Goal: Check status

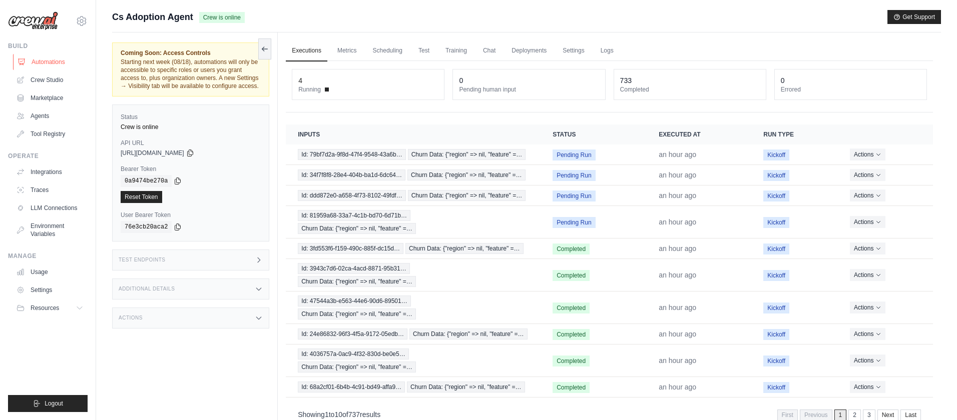
click at [42, 61] on link "Automations" at bounding box center [51, 62] width 76 height 16
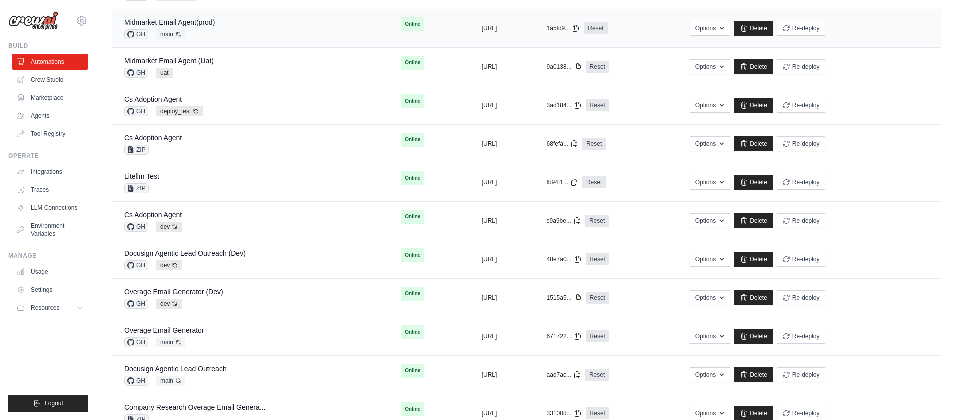
scroll to position [193, 0]
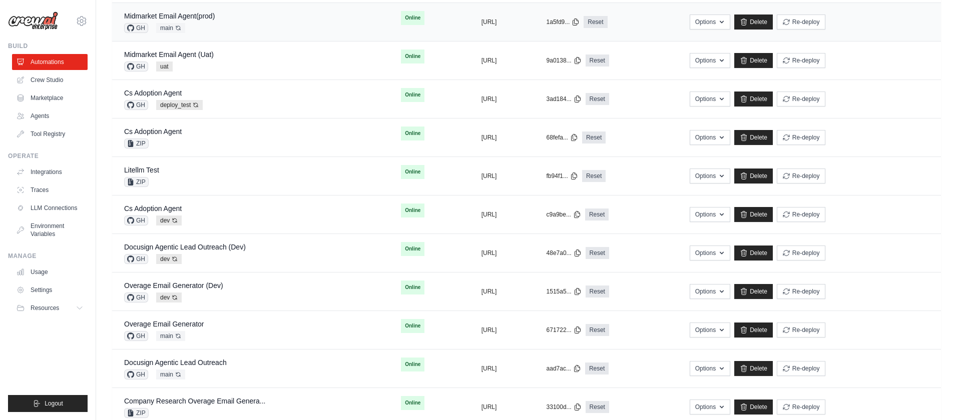
click at [288, 216] on div "Cs Adoption Agent GH dev Auto-deploy enabled" at bounding box center [250, 215] width 253 height 22
click at [185, 136] on div "Cs Adoption Agent ZIP" at bounding box center [250, 138] width 253 height 22
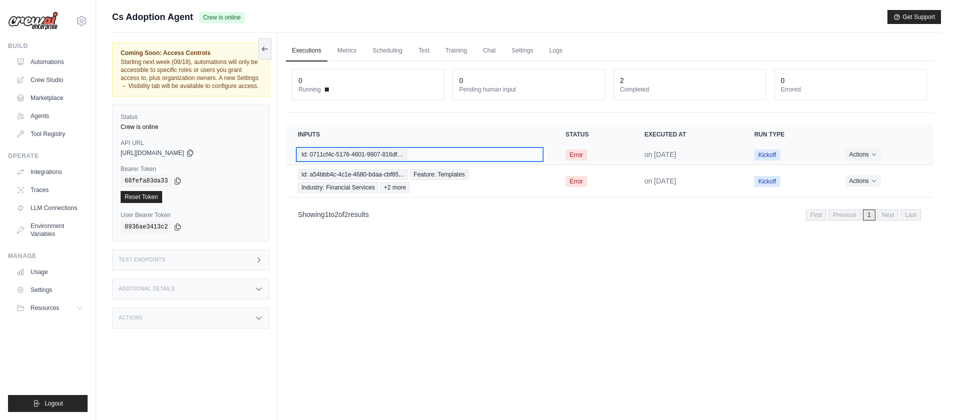
click at [430, 149] on div "Id: 0711cf4c-5176-4601-9907-816df…" at bounding box center [420, 154] width 244 height 11
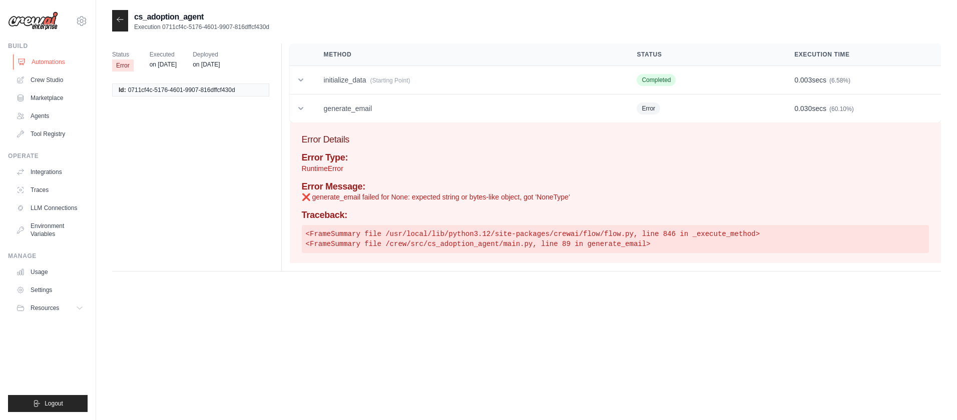
click at [55, 61] on link "Automations" at bounding box center [51, 62] width 76 height 16
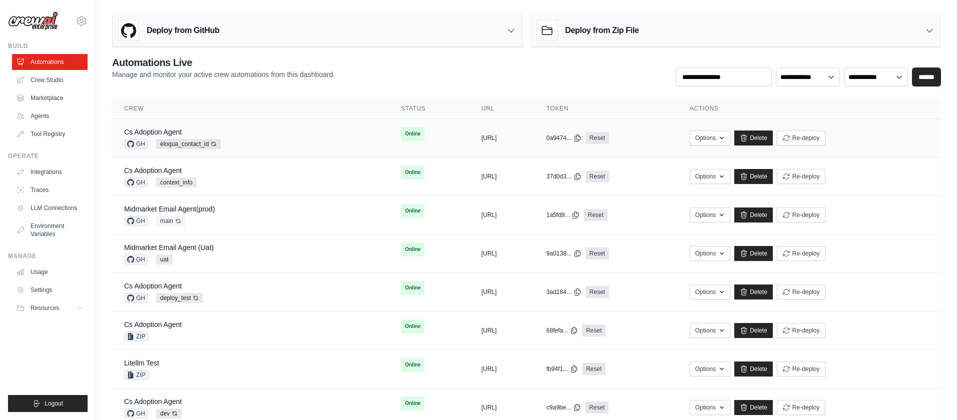
click at [284, 133] on div "Cs Adoption Agent GH eloqua_contact_id Auto-deploy enabled" at bounding box center [250, 138] width 253 height 22
